Goal: Task Accomplishment & Management: Manage account settings

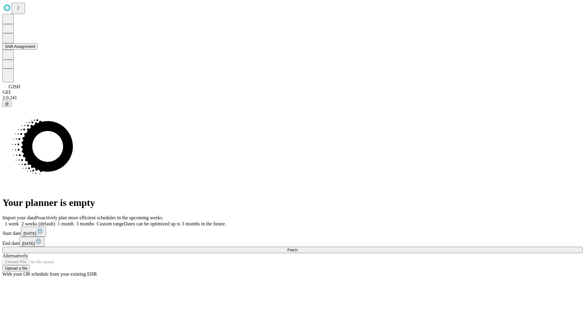
click at [37, 50] on button "Shift Assignment" at bounding box center [19, 46] width 35 height 6
